Goal: Information Seeking & Learning: Learn about a topic

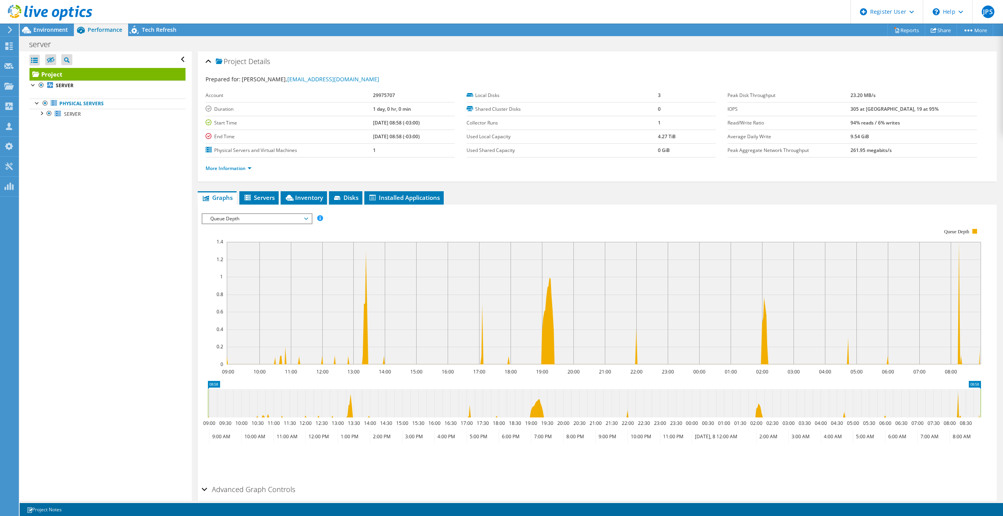
click at [249, 215] on span "Queue Depth" at bounding box center [256, 218] width 101 height 9
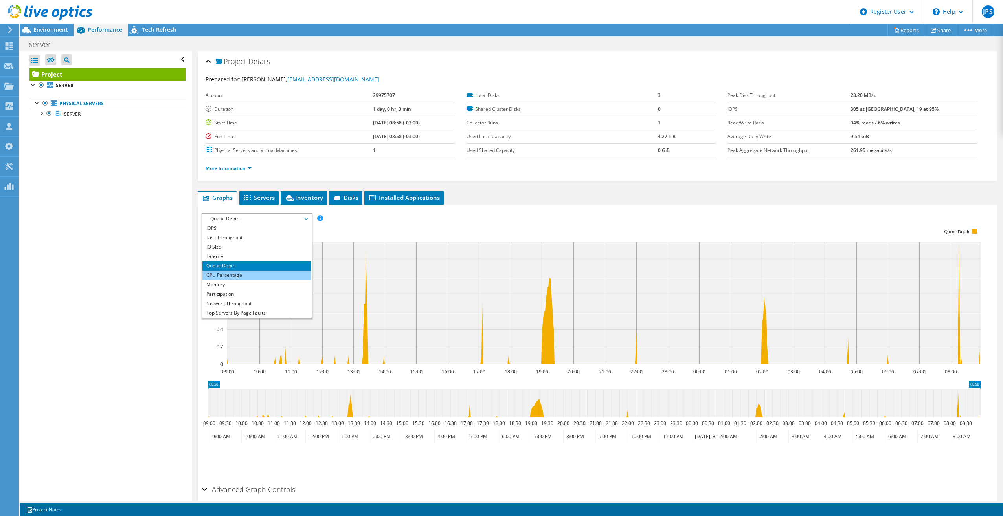
click at [235, 276] on li "CPU Percentage" at bounding box center [256, 275] width 109 height 9
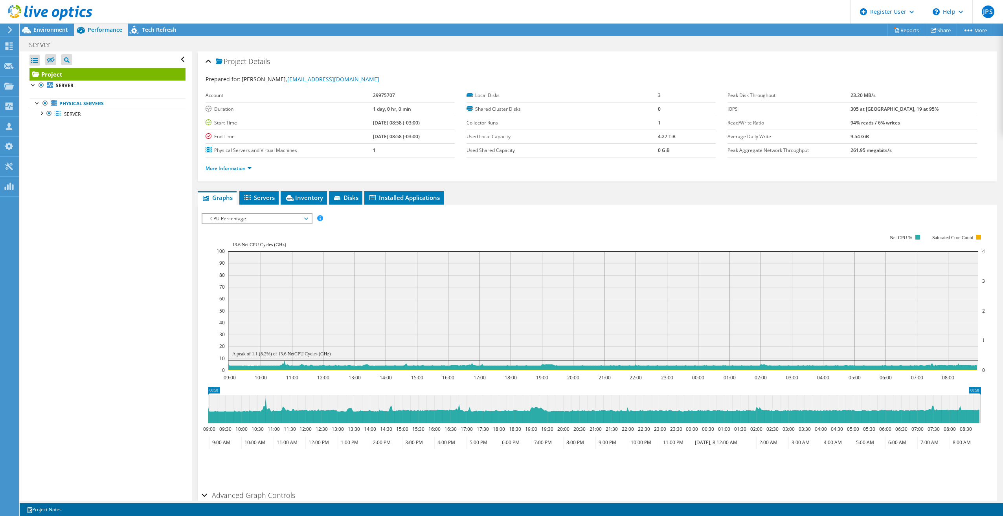
click at [228, 219] on span "CPU Percentage" at bounding box center [256, 218] width 101 height 9
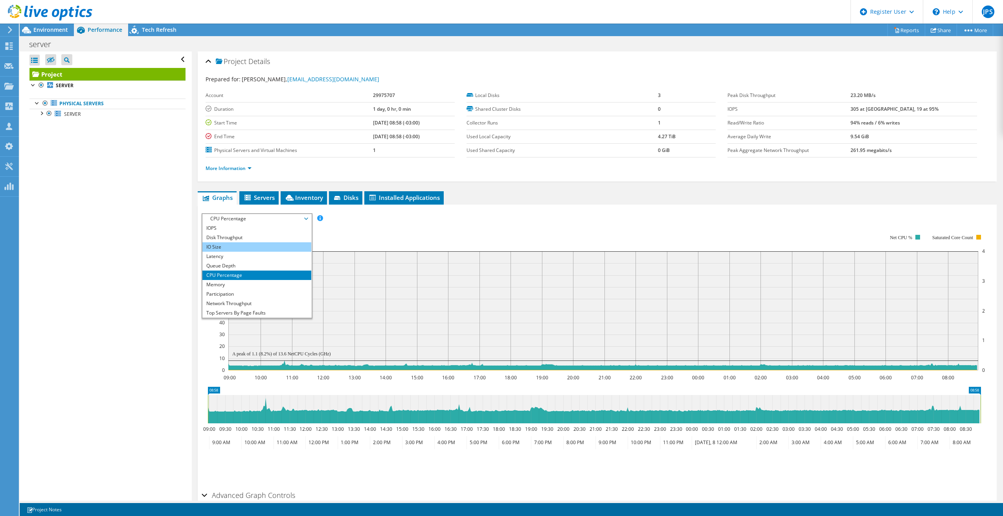
click at [225, 245] on li "IO Size" at bounding box center [256, 246] width 109 height 9
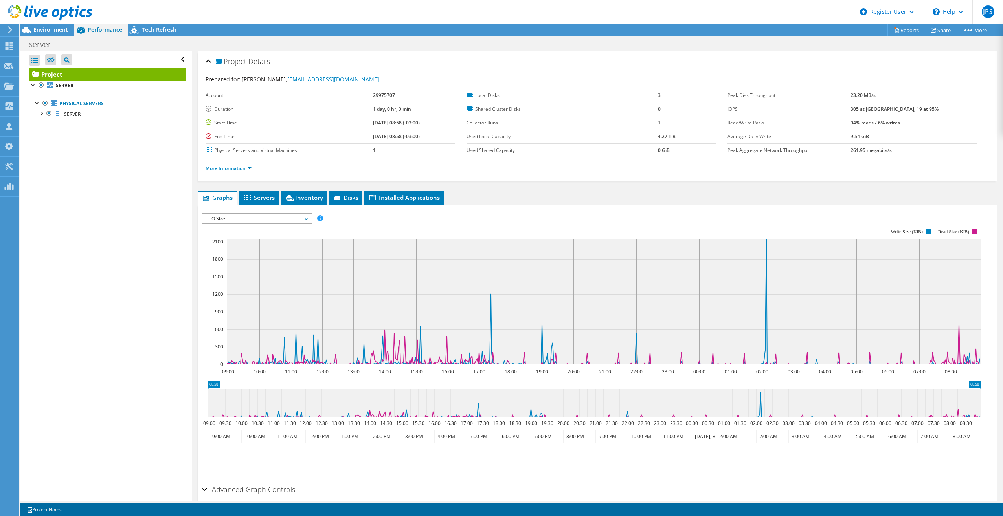
click at [223, 217] on span "IO Size" at bounding box center [256, 218] width 101 height 9
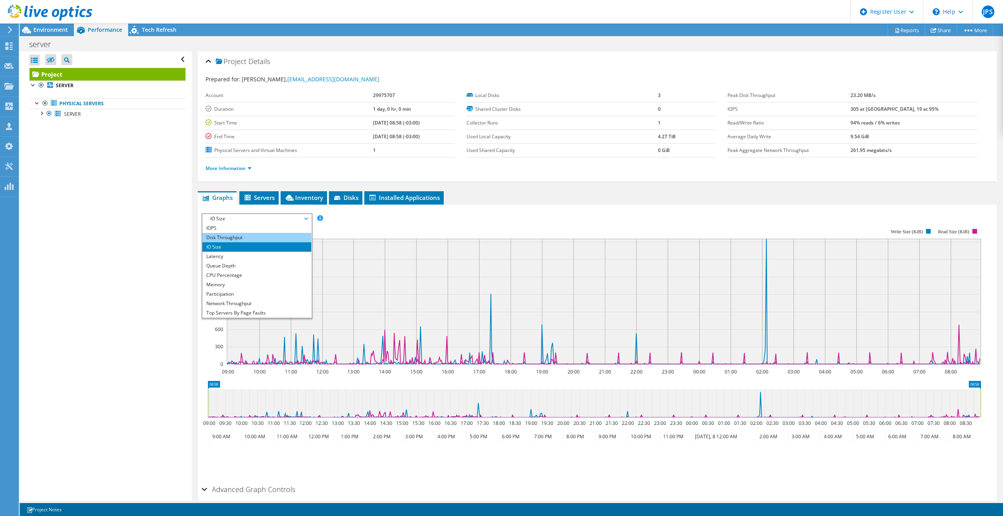
click at [226, 238] on li "Disk Throughput" at bounding box center [256, 237] width 109 height 9
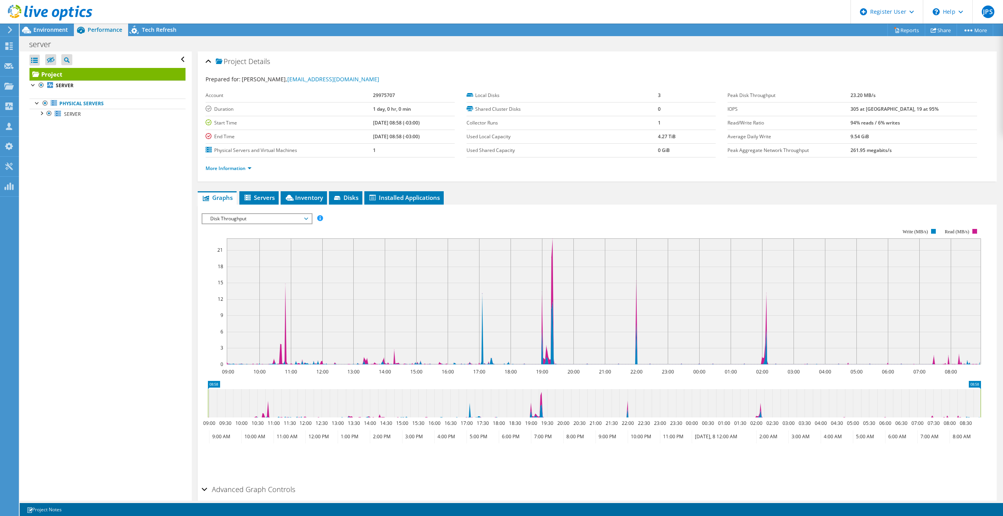
click at [228, 218] on span "Disk Throughput" at bounding box center [256, 218] width 101 height 9
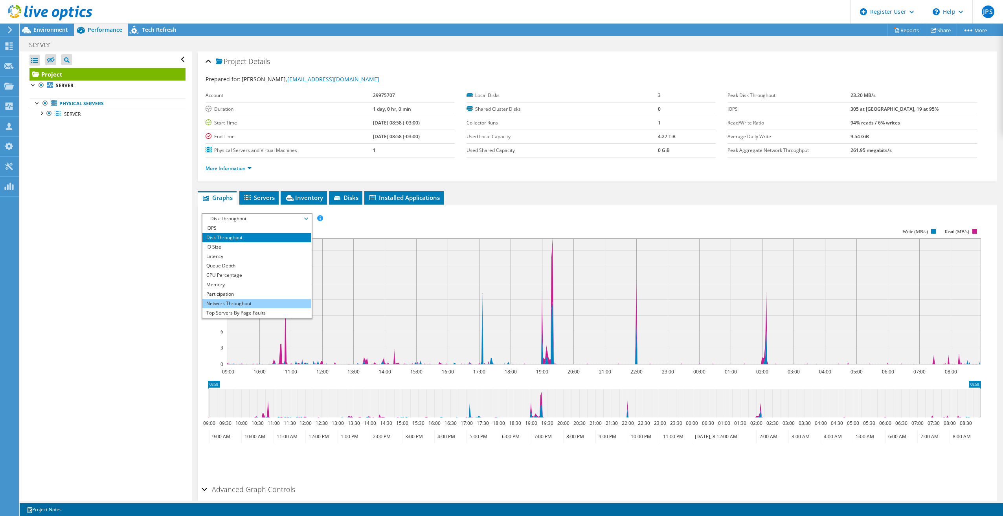
click at [228, 303] on li "Network Throughput" at bounding box center [256, 303] width 109 height 9
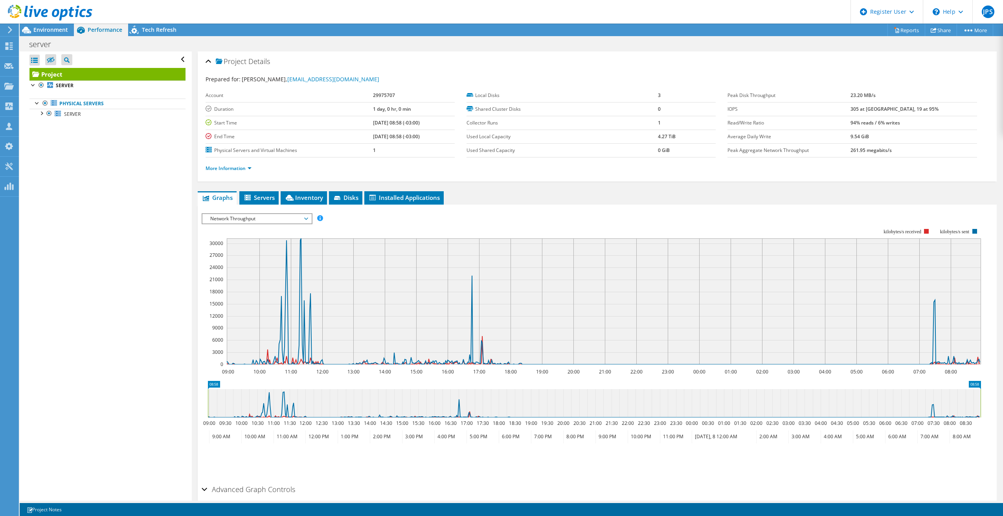
click at [228, 218] on span "Network Throughput" at bounding box center [256, 218] width 101 height 9
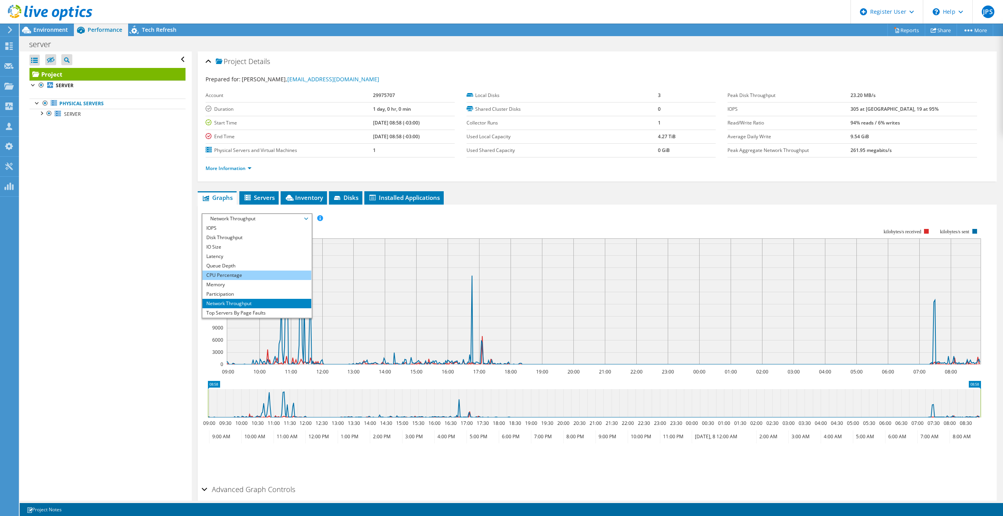
scroll to position [28, 0]
click at [237, 265] on li "Participation" at bounding box center [256, 265] width 109 height 9
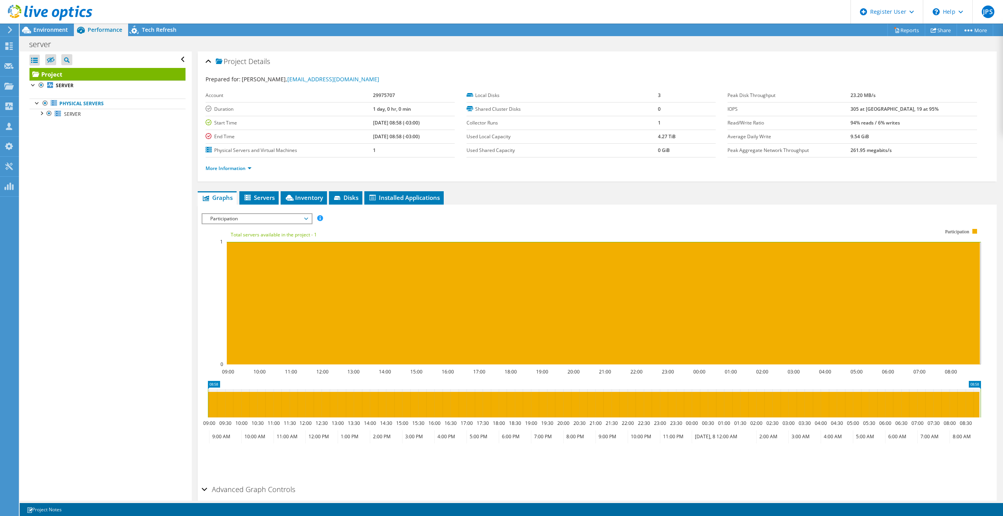
click at [248, 219] on span "Participation" at bounding box center [256, 218] width 101 height 9
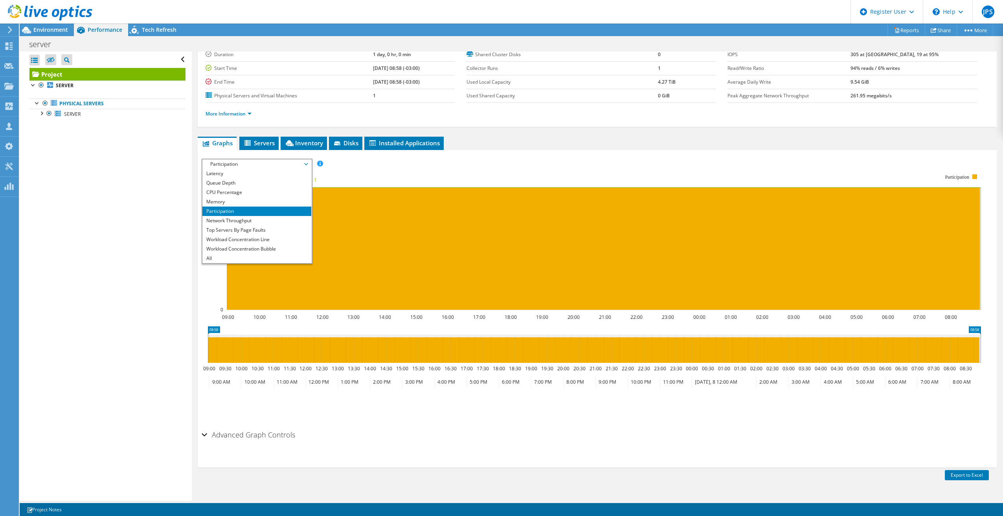
scroll to position [118, 0]
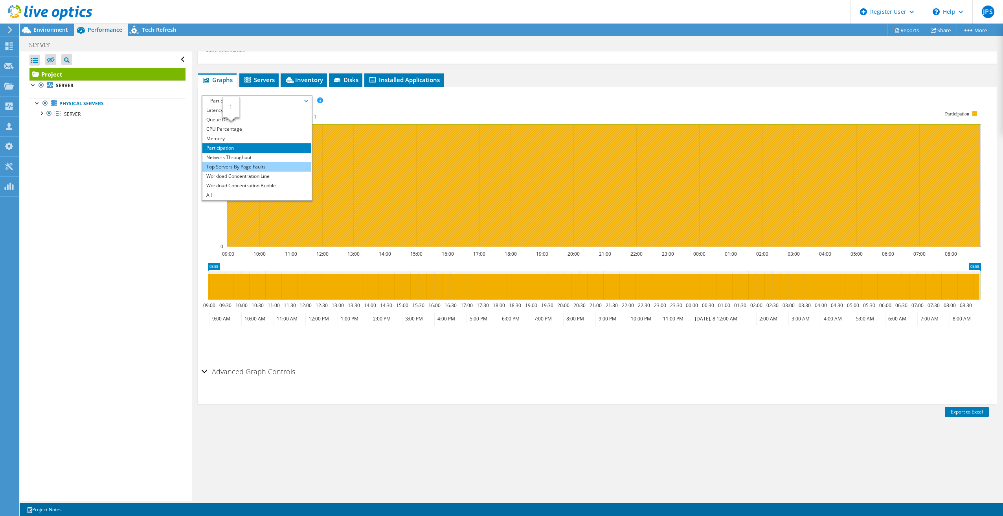
click at [233, 166] on li "Top Servers By Page Faults" at bounding box center [256, 166] width 109 height 9
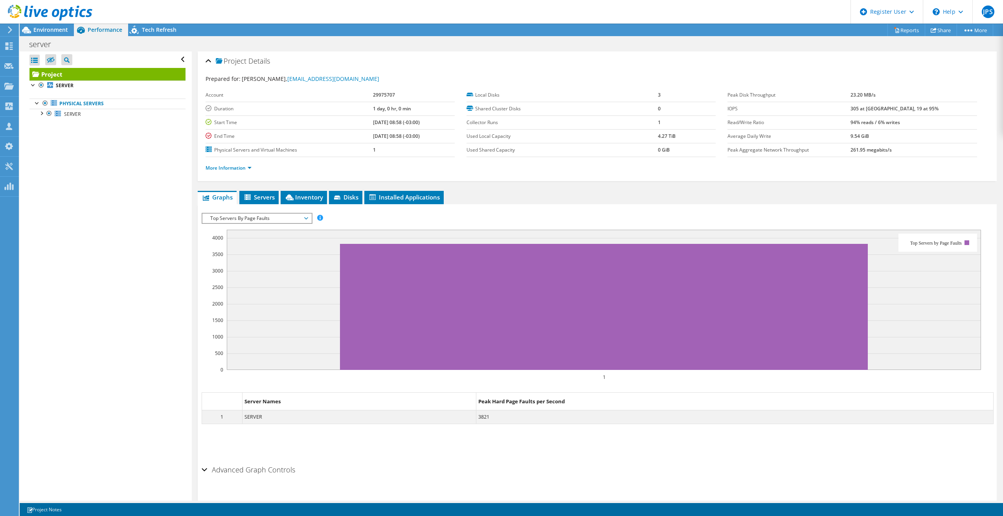
scroll to position [0, 0]
click at [254, 199] on span "Servers" at bounding box center [258, 198] width 31 height 8
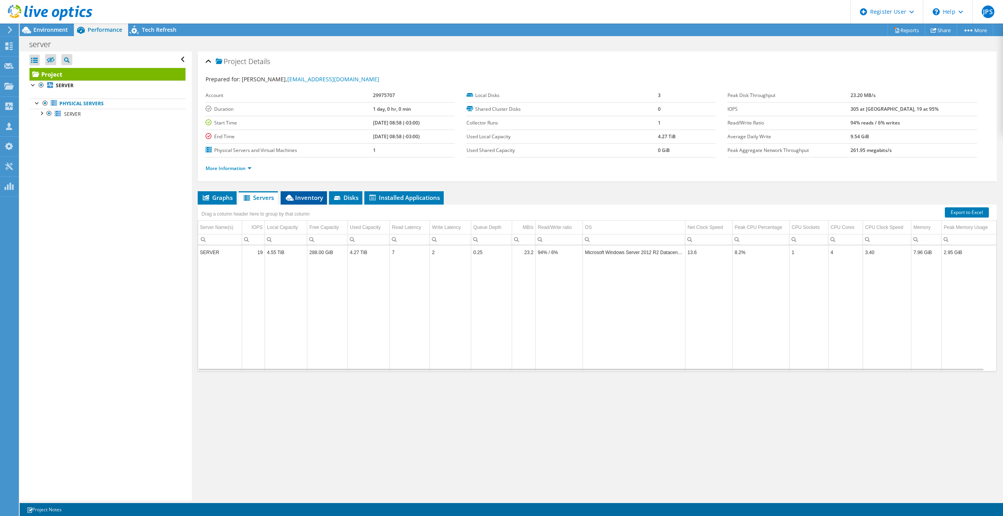
click at [289, 197] on icon at bounding box center [290, 198] width 8 height 6
click at [345, 203] on li "Disks" at bounding box center [345, 197] width 33 height 13
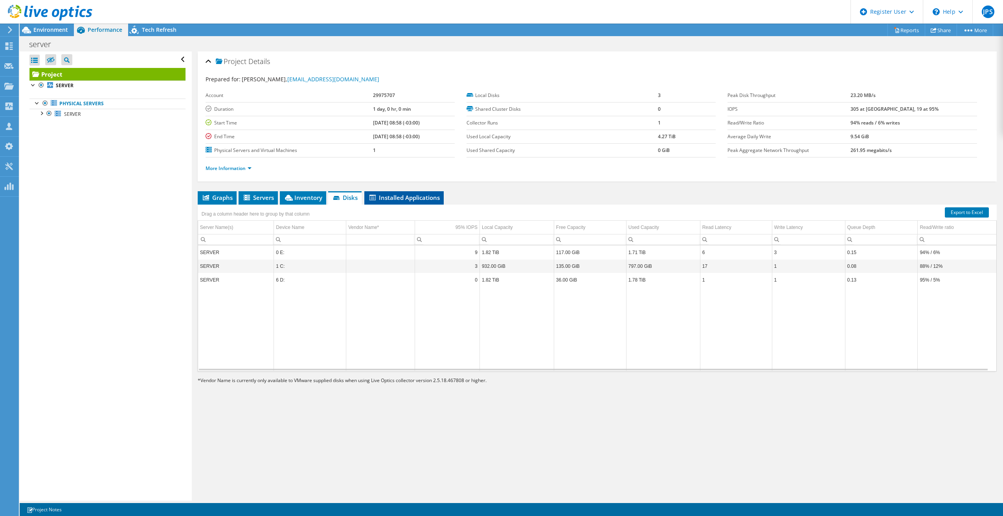
click at [382, 200] on span "Installed Applications" at bounding box center [404, 198] width 72 height 8
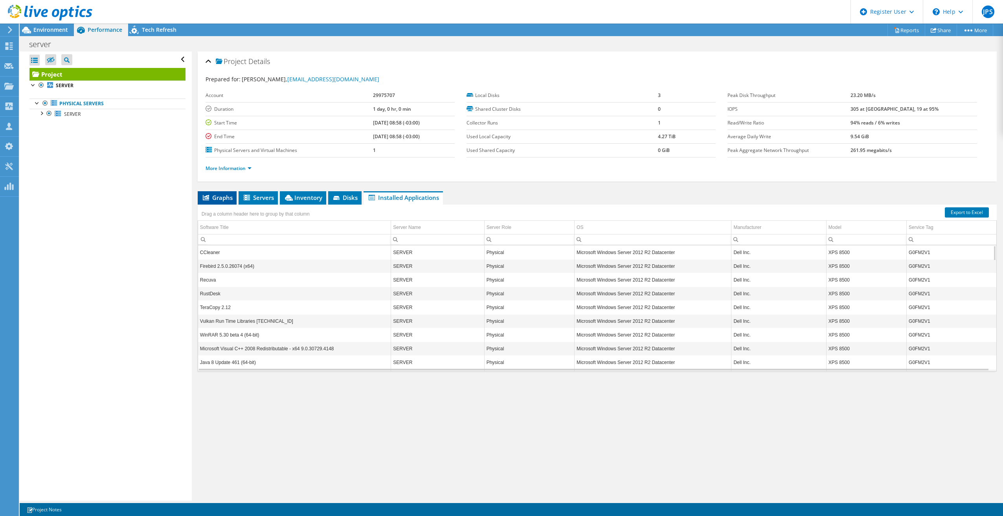
click at [221, 196] on span "Graphs" at bounding box center [217, 198] width 31 height 8
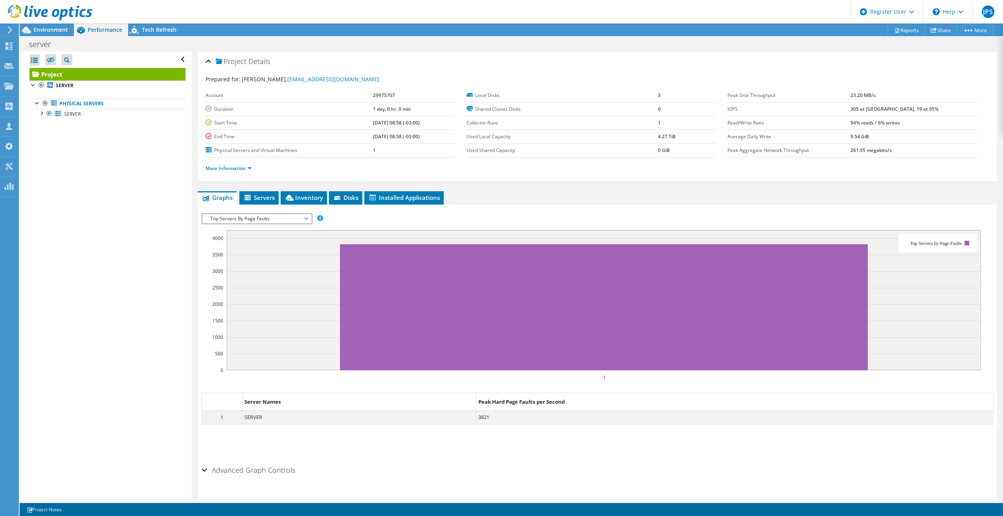
click at [262, 223] on span "Top Servers By Page Faults" at bounding box center [256, 218] width 101 height 9
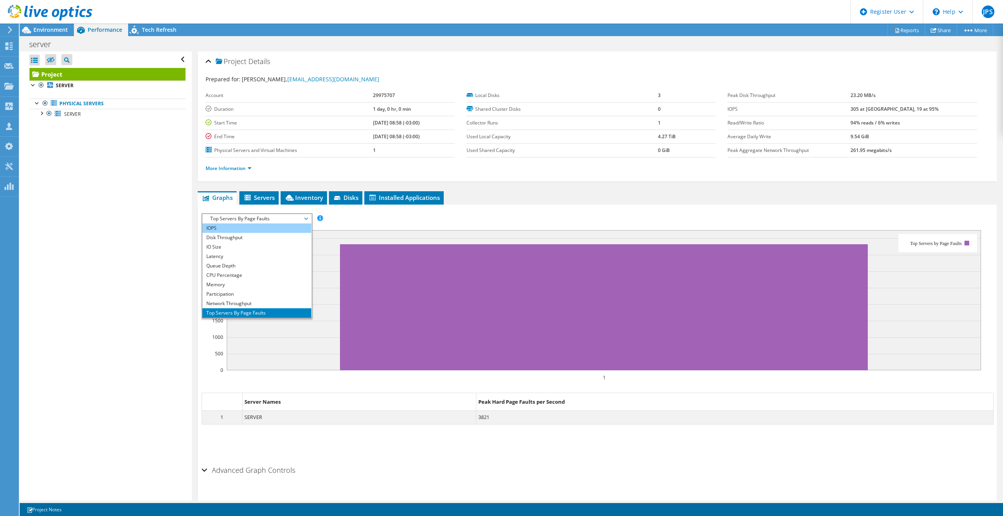
click at [231, 228] on li "IOPS" at bounding box center [256, 228] width 109 height 9
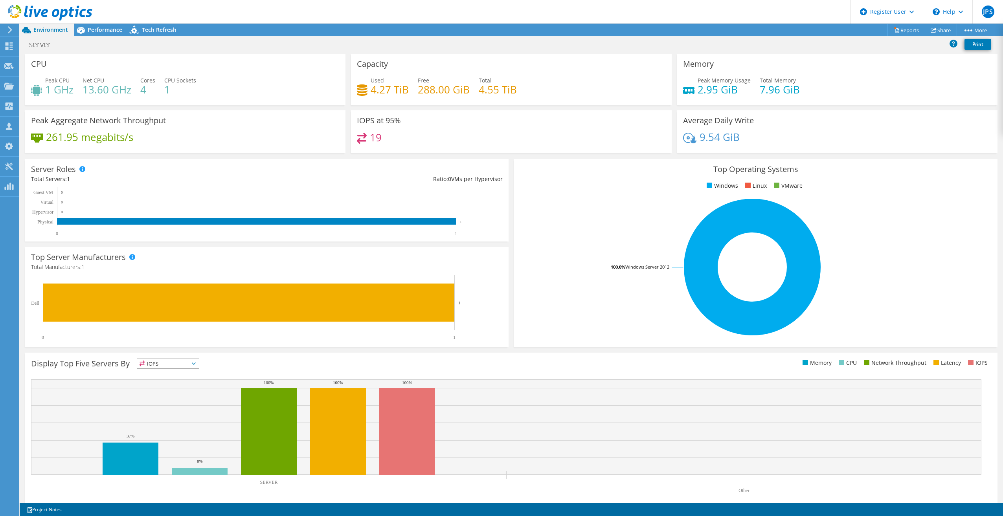
click at [100, 37] on div "server Print" at bounding box center [511, 44] width 983 height 15
click at [105, 31] on span "Performance" at bounding box center [105, 29] width 35 height 7
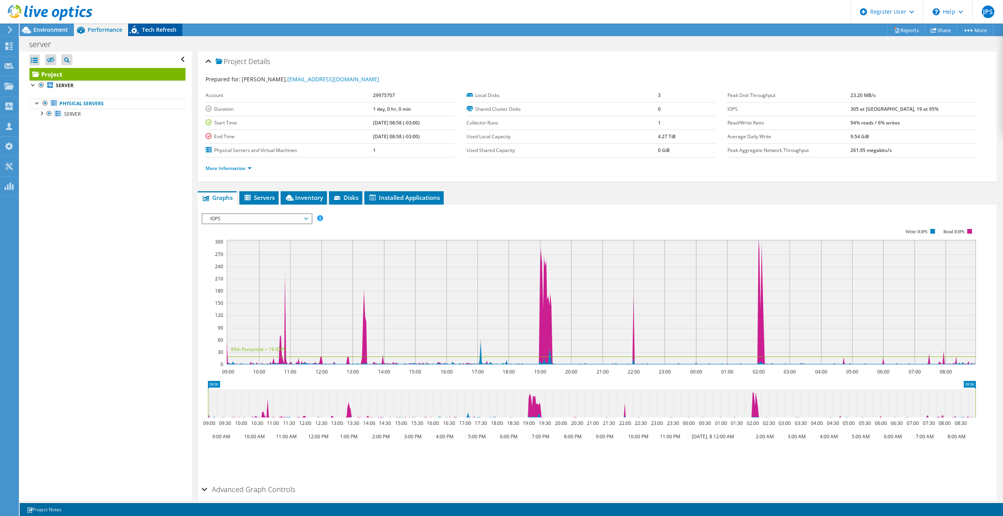
click at [150, 29] on span "Tech Refresh" at bounding box center [159, 29] width 35 height 7
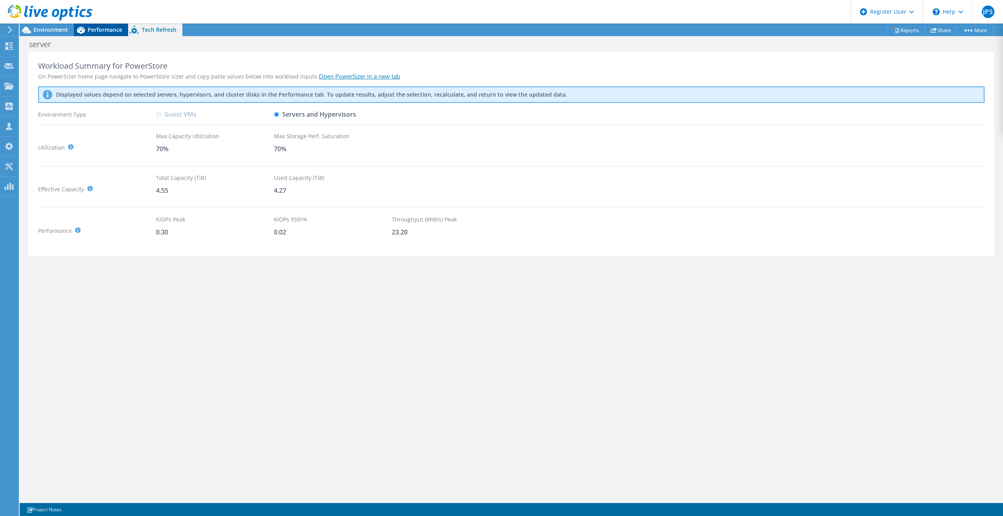
click at [90, 28] on span "Performance" at bounding box center [105, 29] width 35 height 7
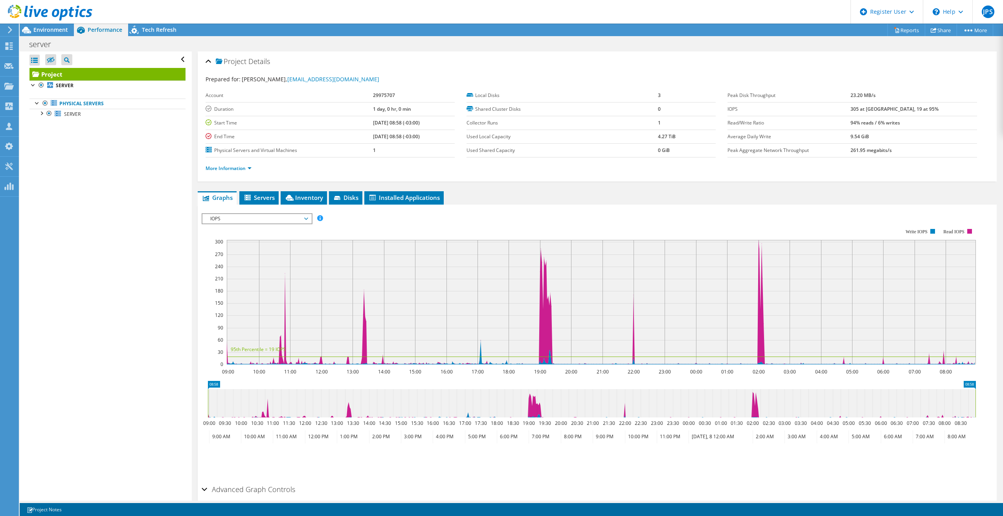
click at [242, 224] on div "IOPS IOPS Disk Throughput IO Size Latency Queue Depth CPU Percentage Memory Pag…" at bounding box center [257, 218] width 111 height 11
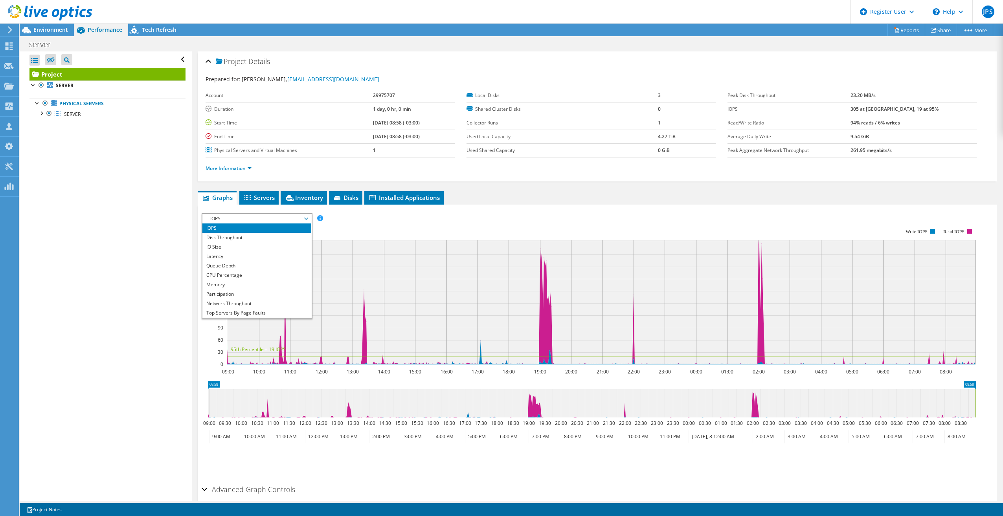
click at [240, 221] on span "IOPS" at bounding box center [256, 218] width 101 height 9
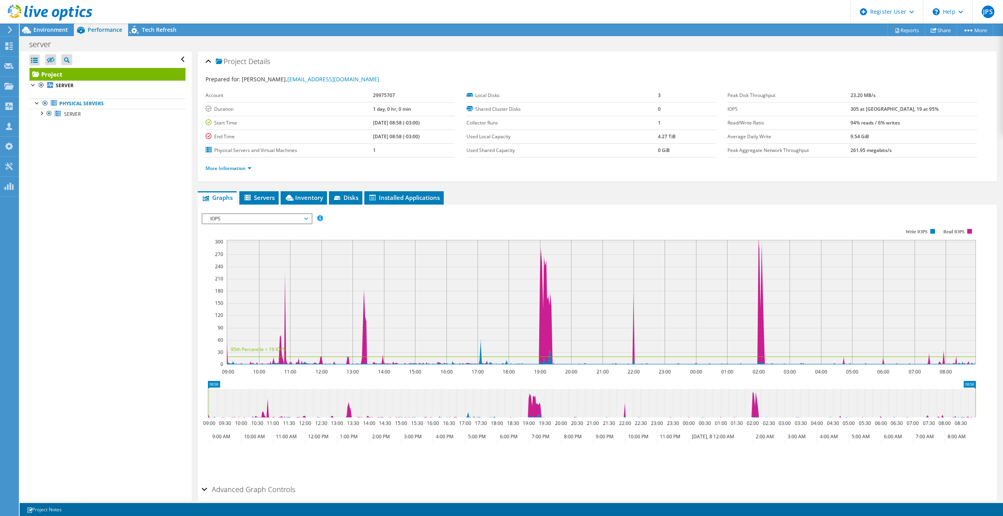
click at [372, 215] on div "IOPS Disk Throughput IO Size Latency Queue Depth CPU Percentage Memory Page Fau…" at bounding box center [597, 218] width 791 height 11
click at [253, 216] on span "IOPS" at bounding box center [256, 218] width 101 height 9
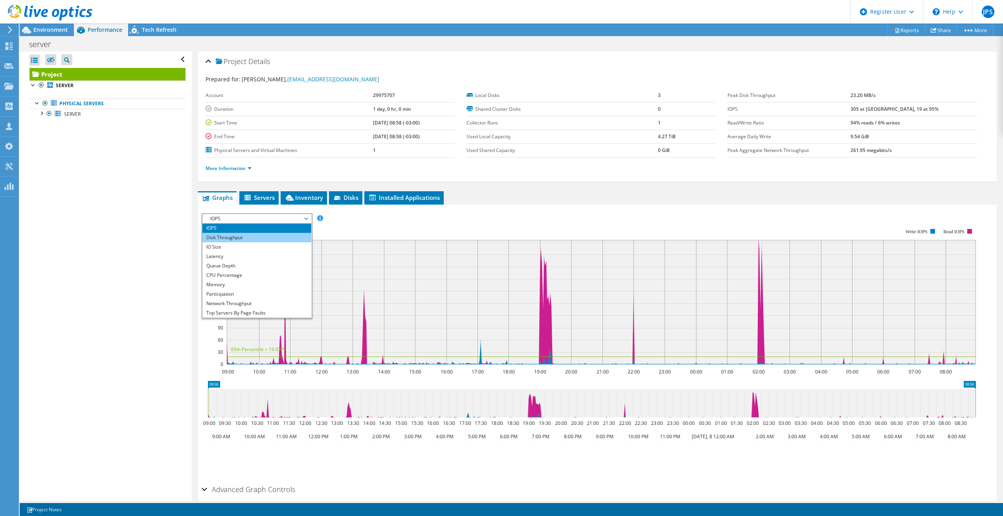
click at [246, 235] on li "Disk Throughput" at bounding box center [256, 237] width 109 height 9
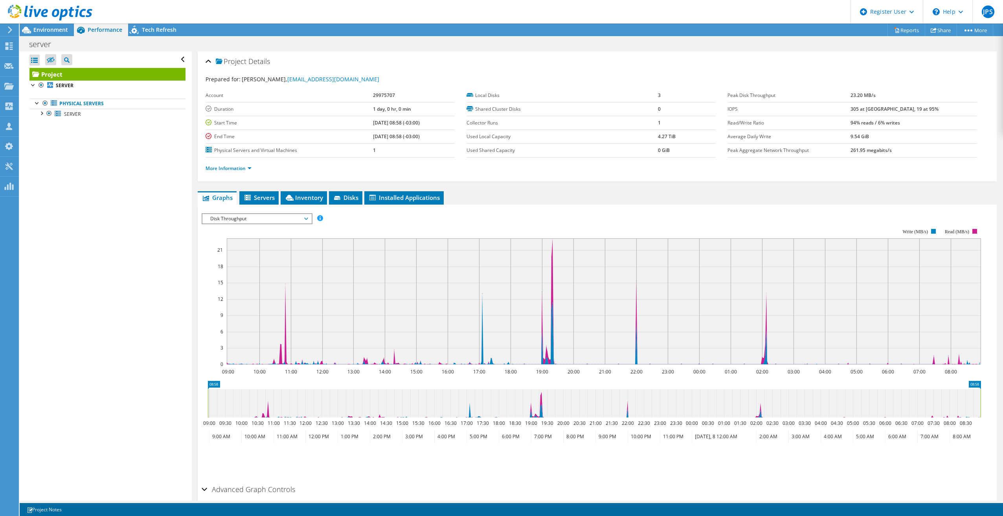
click at [487, 107] on label "Shared Cluster Disks" at bounding box center [561, 109] width 191 height 8
click at [483, 96] on label "Local Disks" at bounding box center [561, 96] width 191 height 8
click at [373, 99] on td "29975707" at bounding box center [414, 96] width 82 height 14
